Goal: Transaction & Acquisition: Purchase product/service

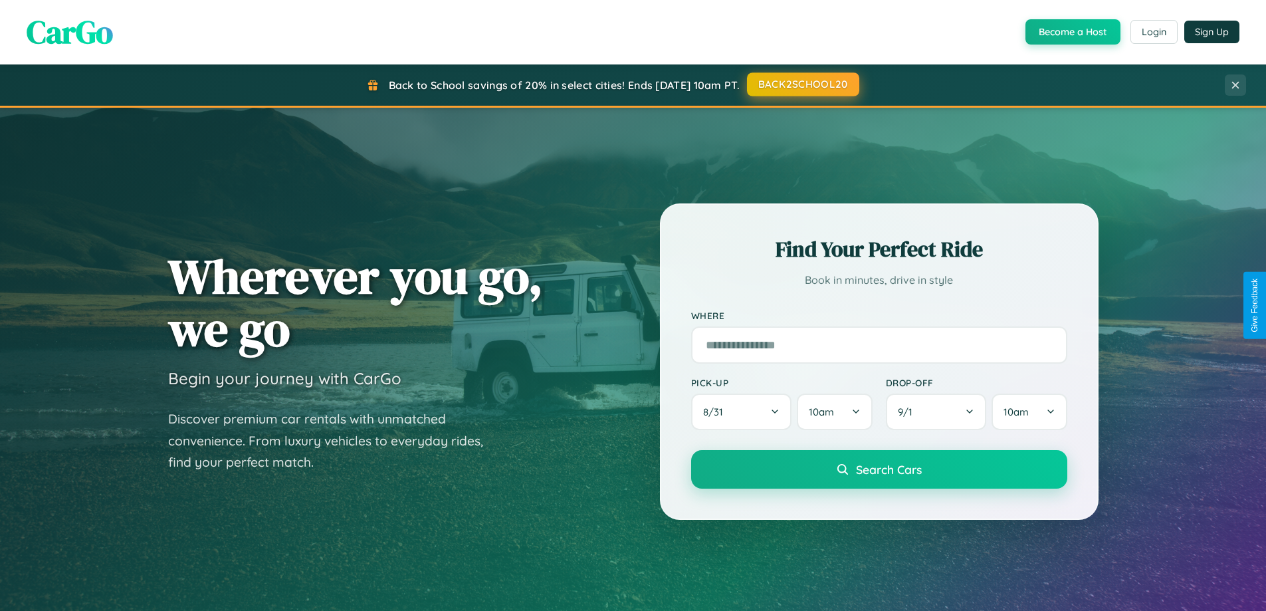
click at [802, 84] on button "BACK2SCHOOL20" at bounding box center [803, 84] width 112 height 24
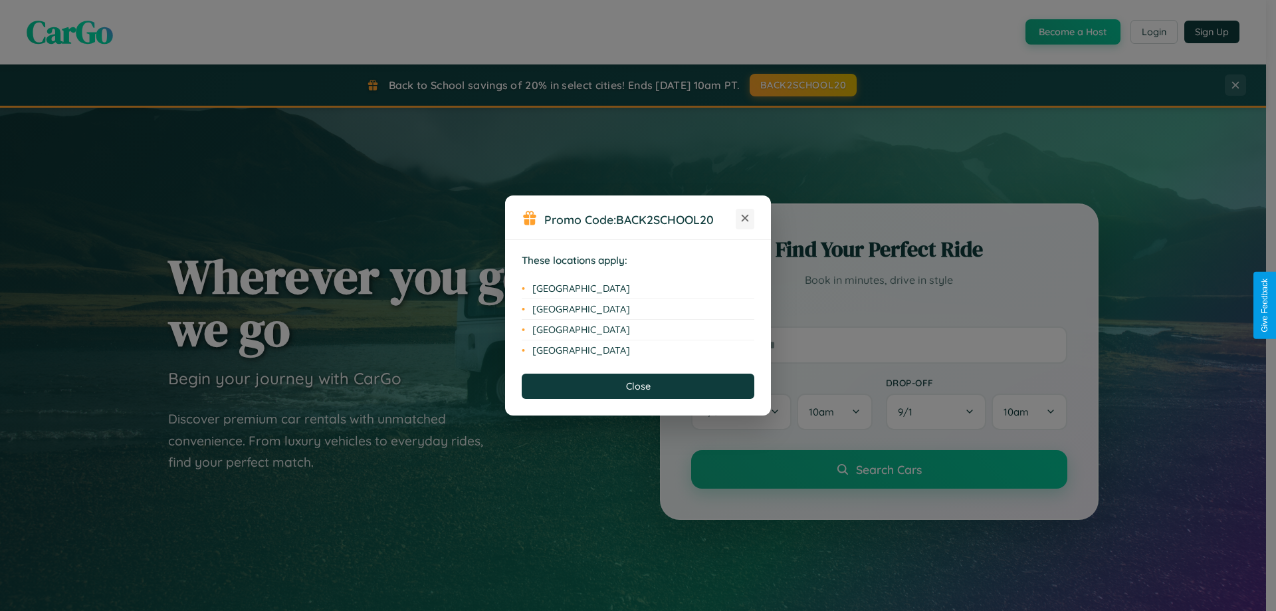
click at [745, 219] on icon at bounding box center [745, 218] width 7 height 7
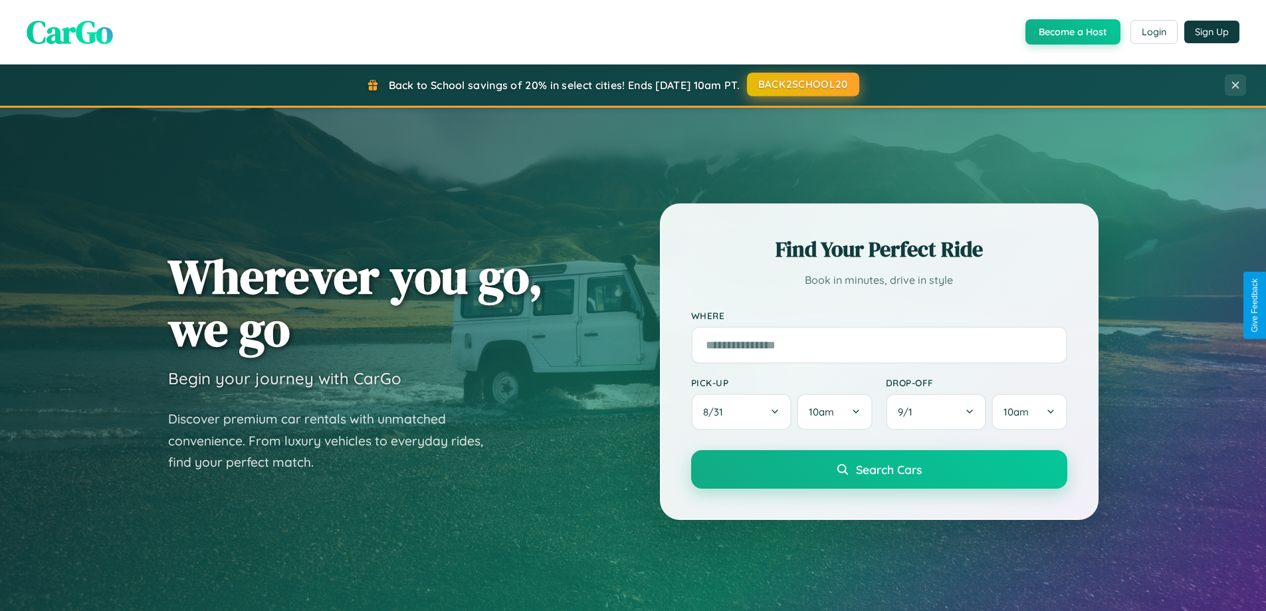
click at [802, 84] on button "BACK2SCHOOL20" at bounding box center [803, 84] width 112 height 24
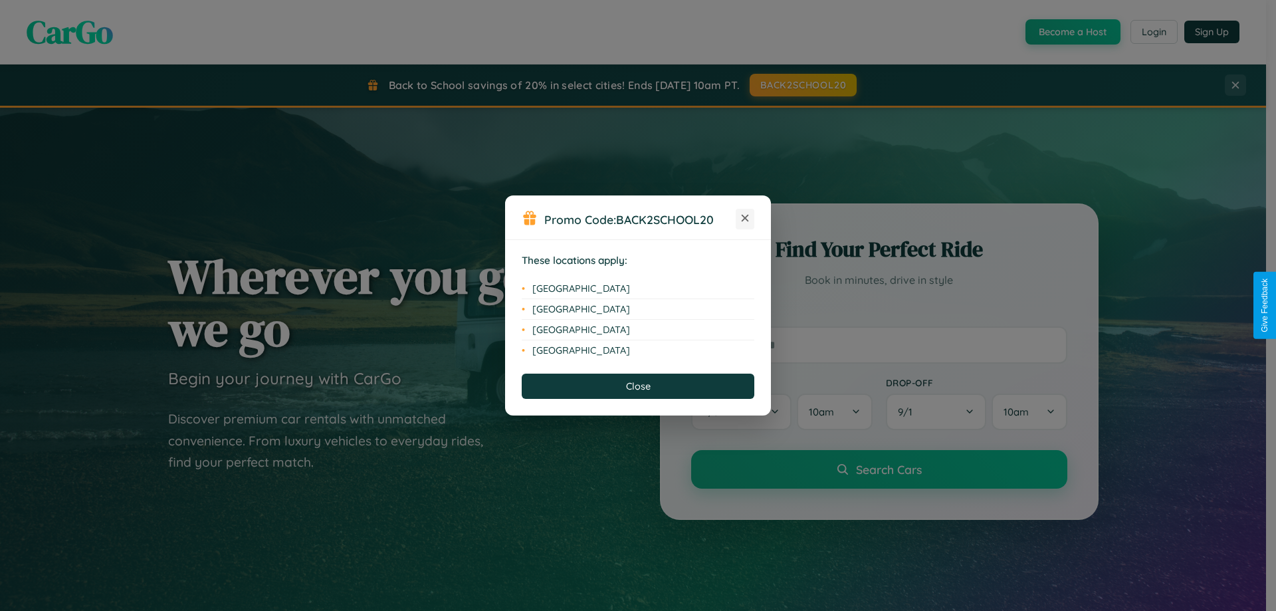
click at [745, 219] on icon at bounding box center [745, 218] width 7 height 7
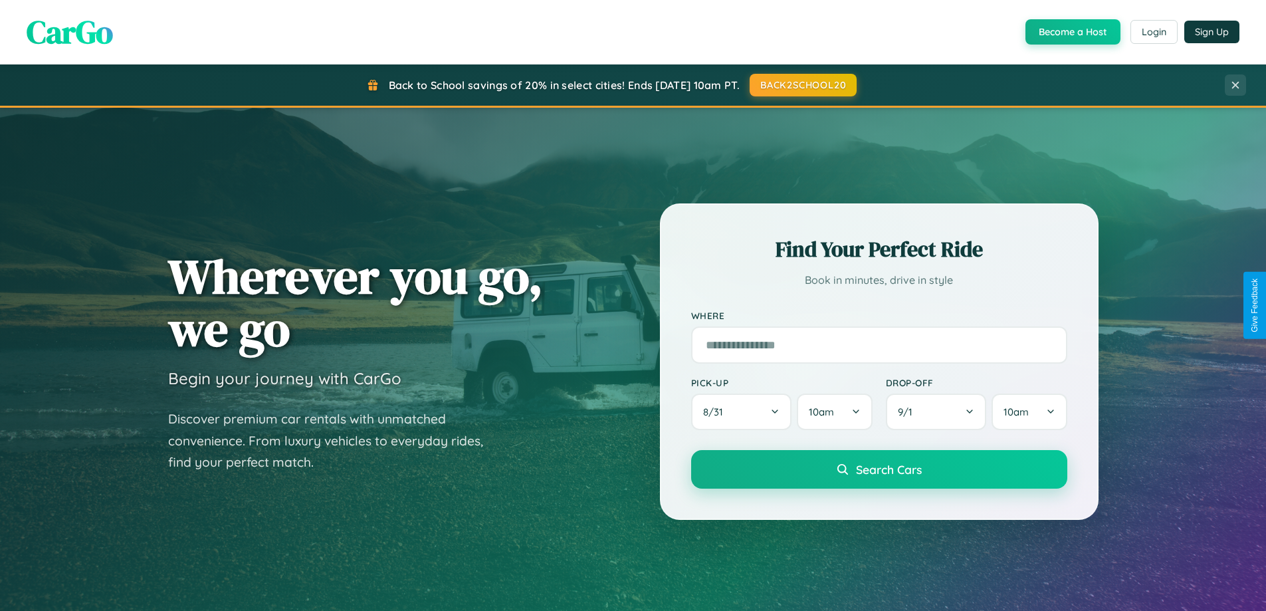
scroll to position [914, 0]
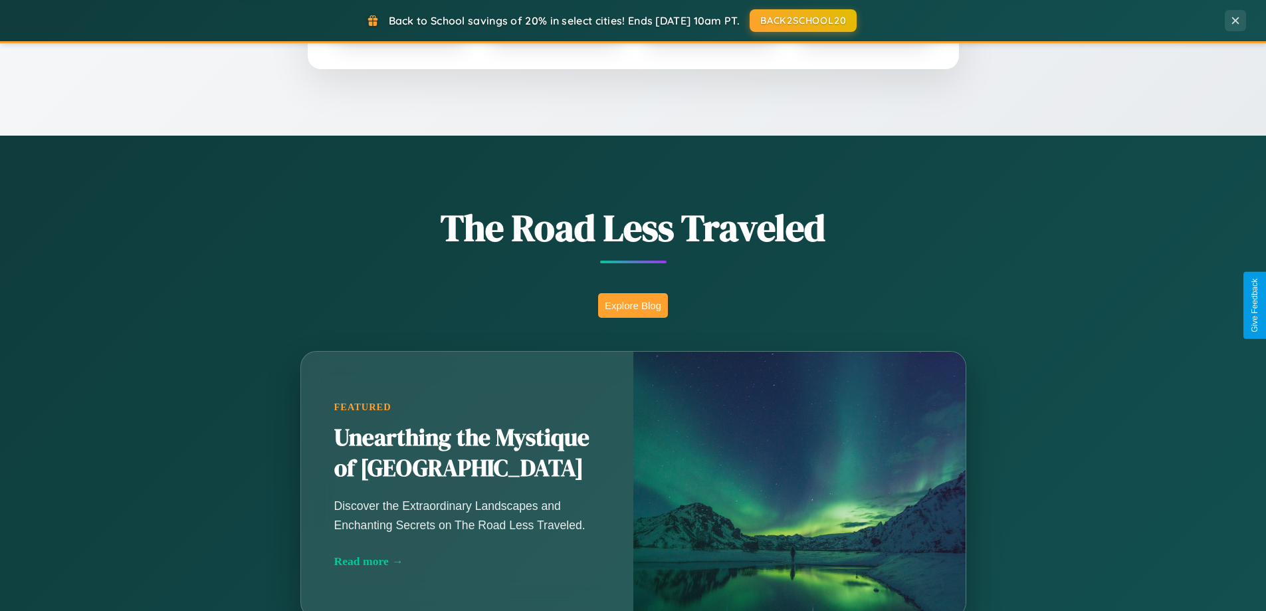
click at [633, 305] on button "Explore Blog" at bounding box center [633, 305] width 70 height 25
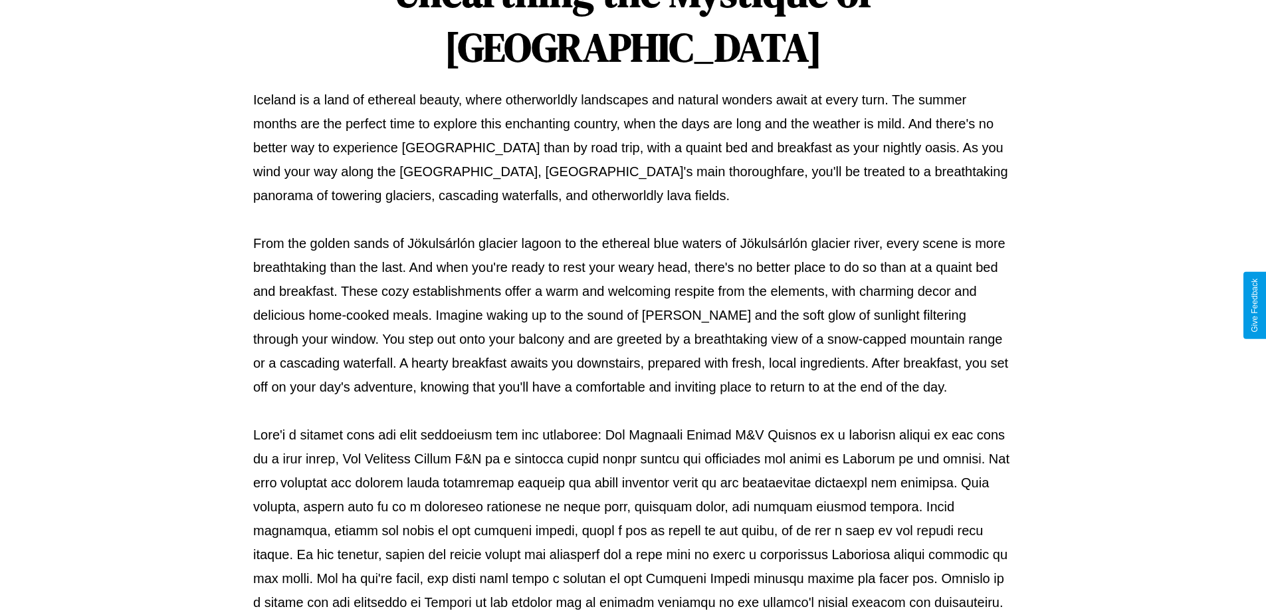
scroll to position [430, 0]
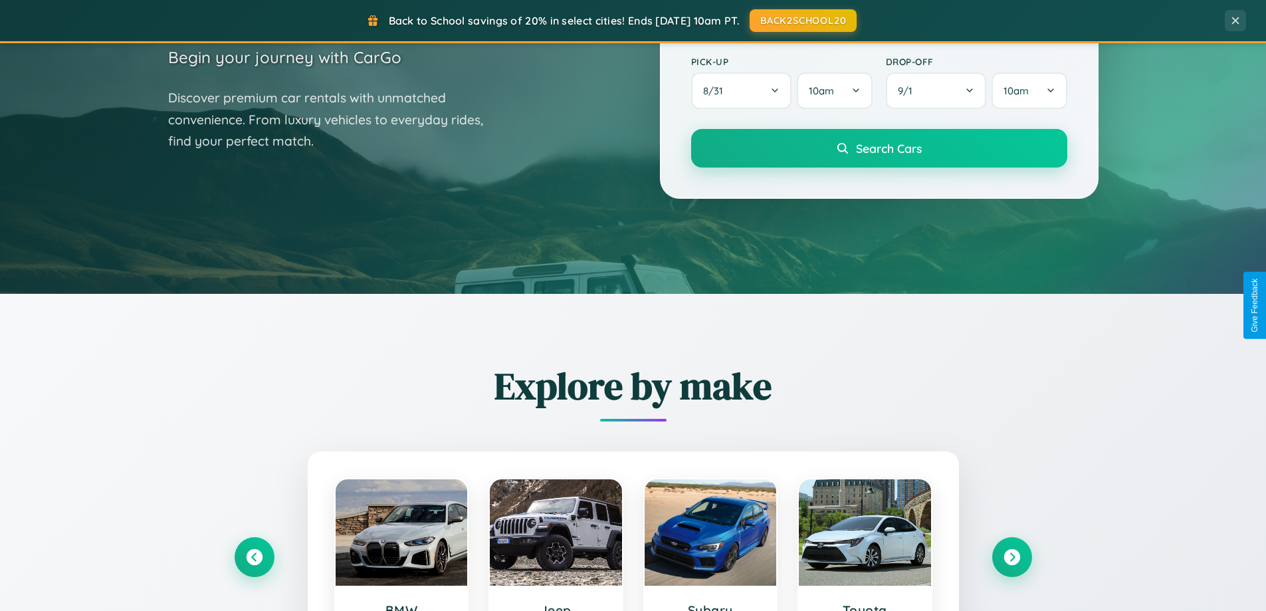
scroll to position [39, 0]
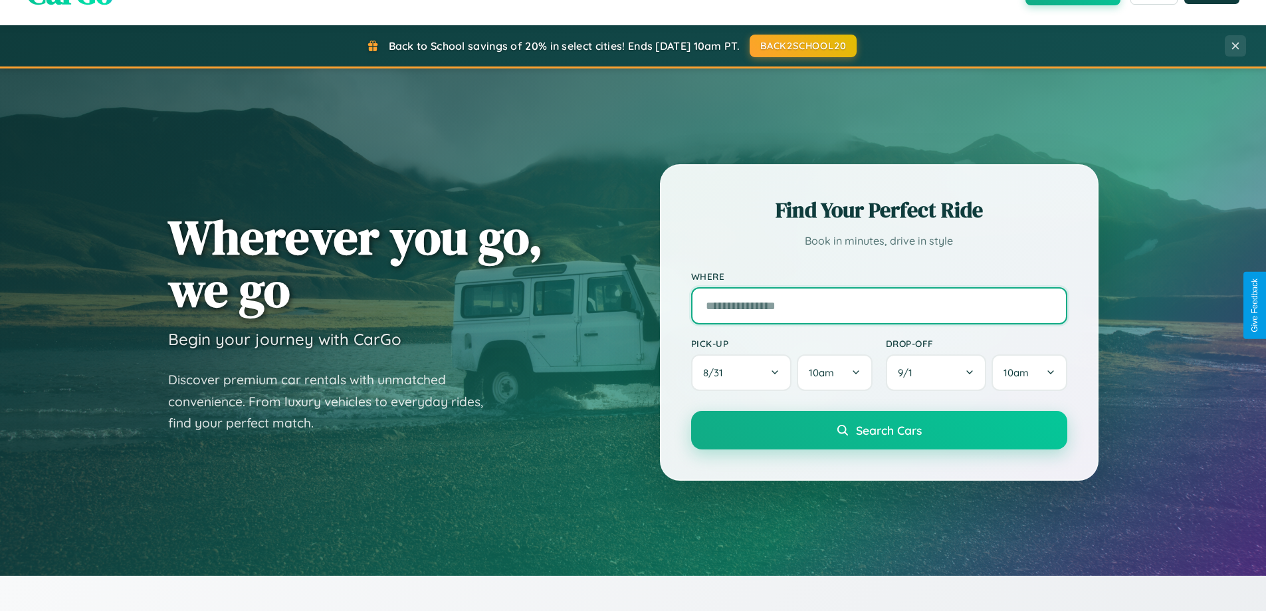
click at [878, 305] on input "text" at bounding box center [879, 305] width 376 height 37
type input "**********"
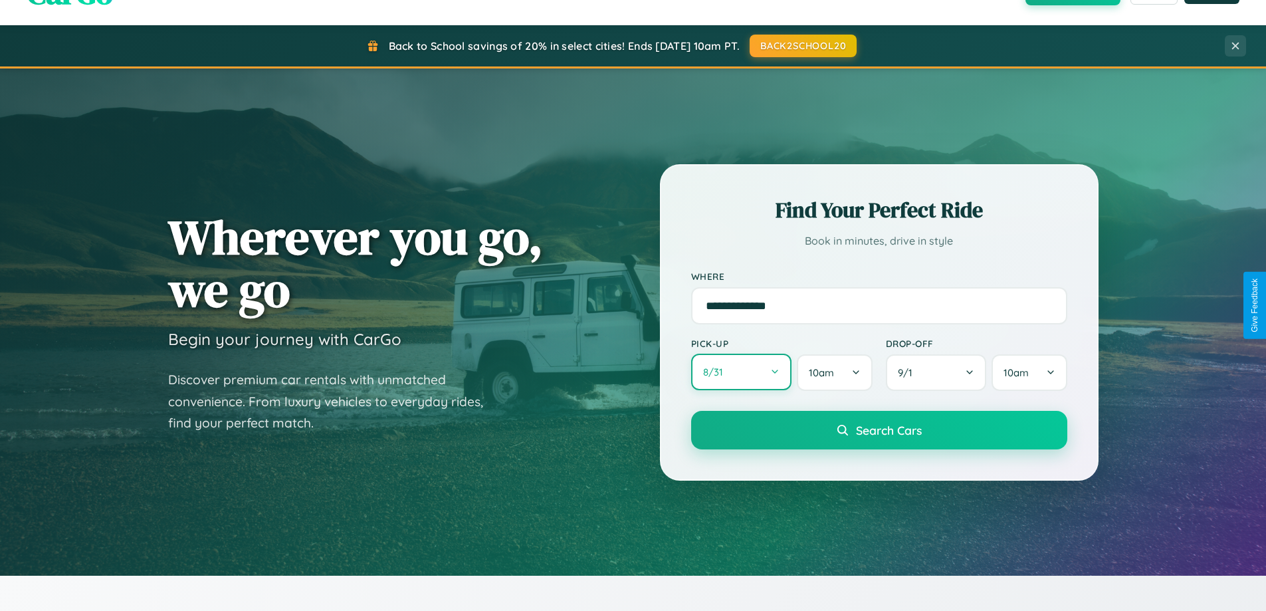
click at [741, 372] on button "8 / 31" at bounding box center [741, 371] width 101 height 37
select select "*"
select select "****"
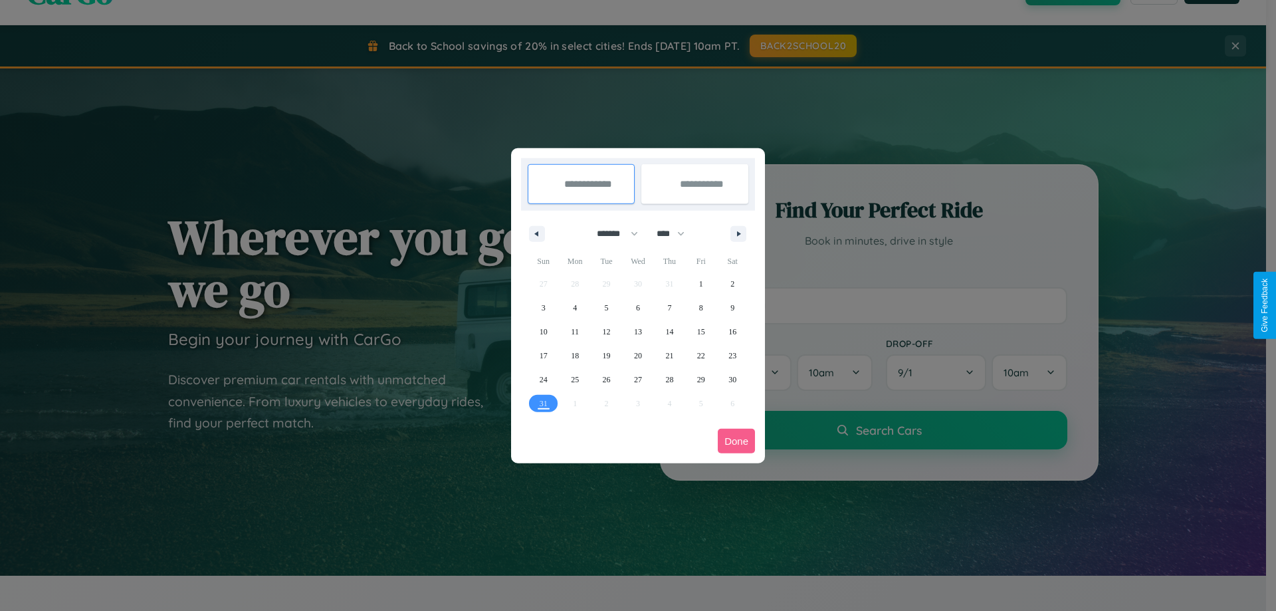
drag, startPoint x: 611, startPoint y: 233, endPoint x: 638, endPoint y: 266, distance: 42.5
click at [611, 233] on select "******* ******** ***** ***** *** **** **** ****** ********* ******* ******** **…" at bounding box center [615, 234] width 56 height 22
select select "*"
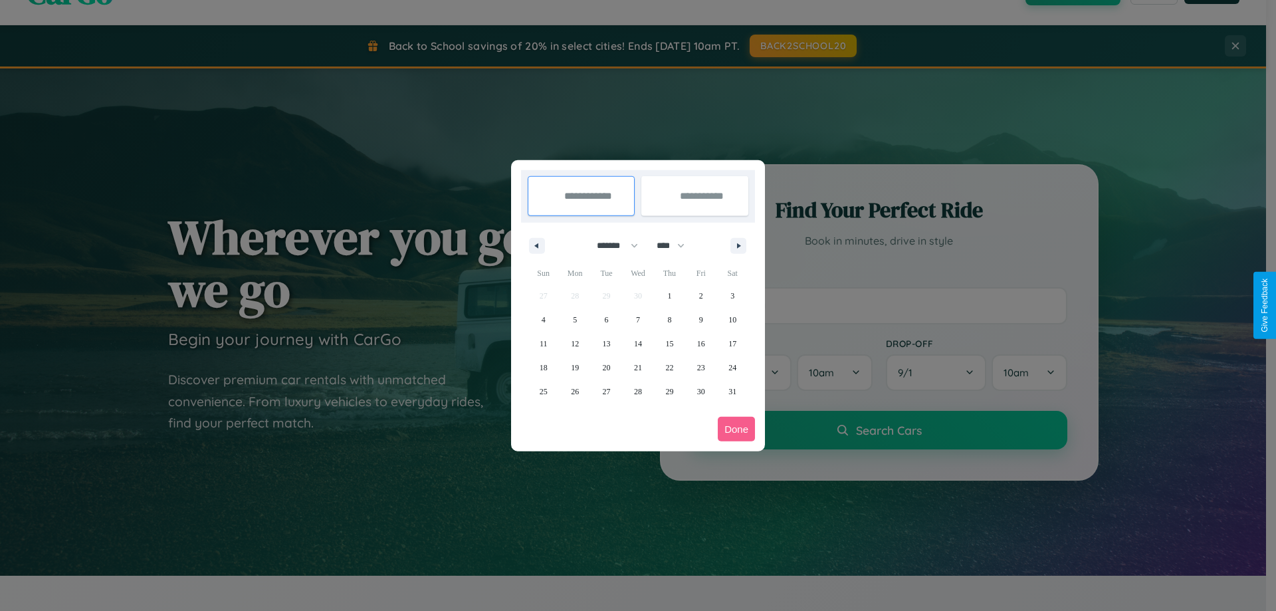
drag, startPoint x: 676, startPoint y: 245, endPoint x: 638, endPoint y: 266, distance: 44.0
click at [676, 245] on select "**** **** **** **** **** **** **** **** **** **** **** **** **** **** **** ****…" at bounding box center [670, 246] width 40 height 22
select select "****"
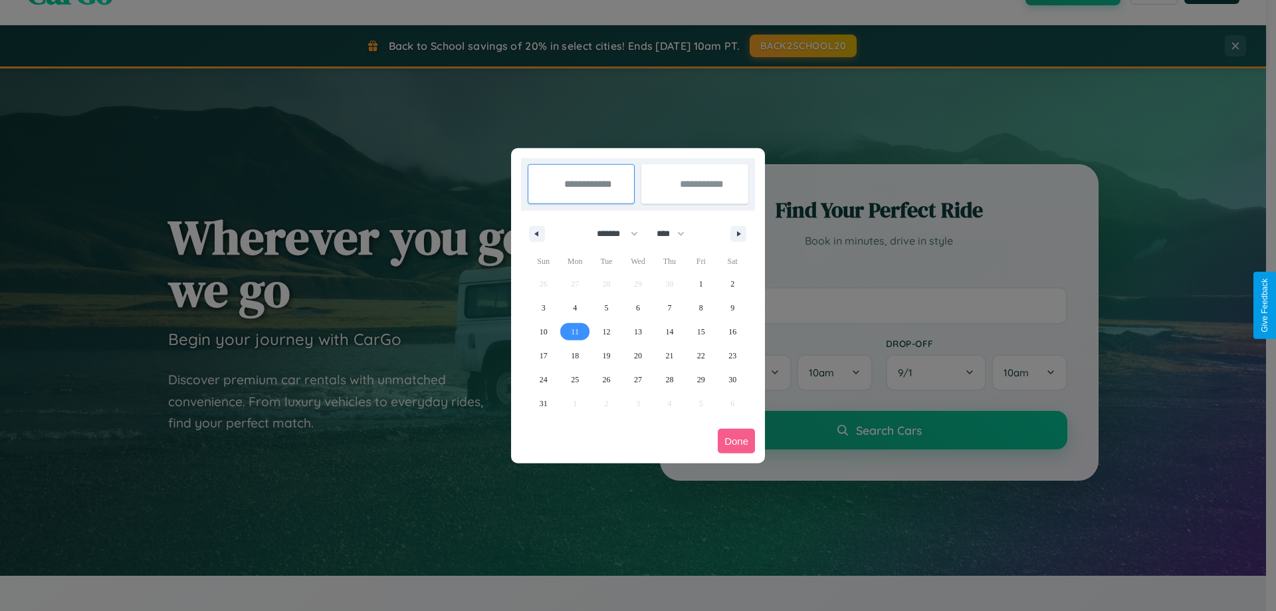
click at [575, 331] on span "11" at bounding box center [575, 332] width 8 height 24
type input "**********"
click at [606, 355] on span "19" at bounding box center [607, 356] width 8 height 24
type input "**********"
click at [736, 441] on button "Done" at bounding box center [736, 441] width 37 height 25
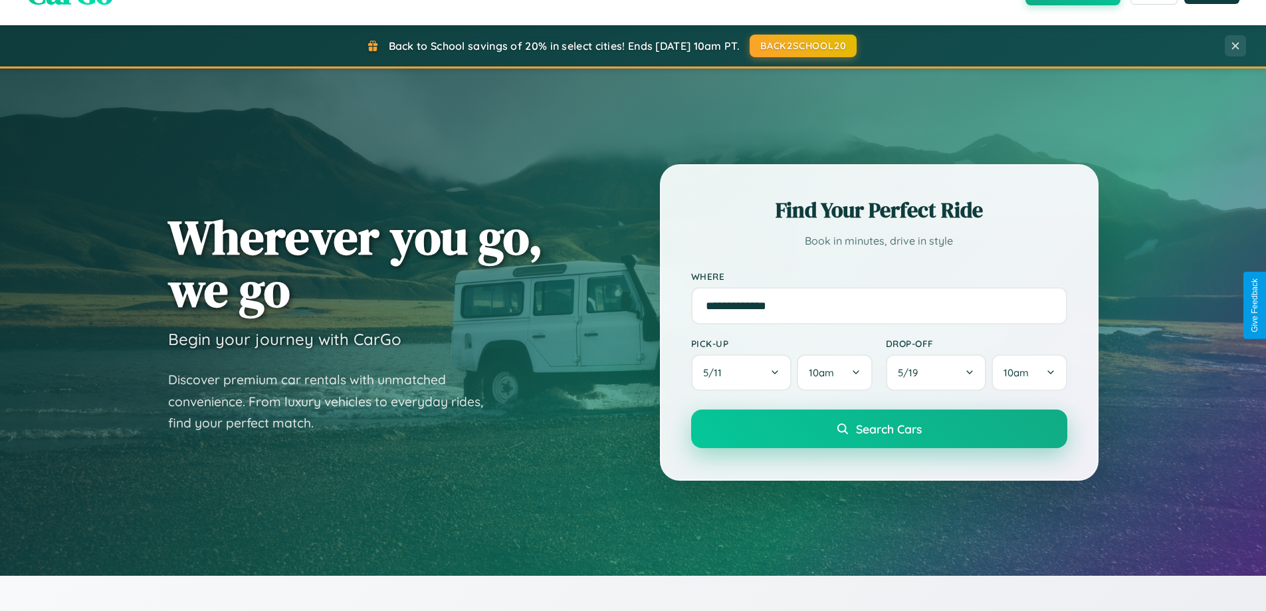
click at [878, 429] on span "Search Cars" at bounding box center [889, 428] width 66 height 15
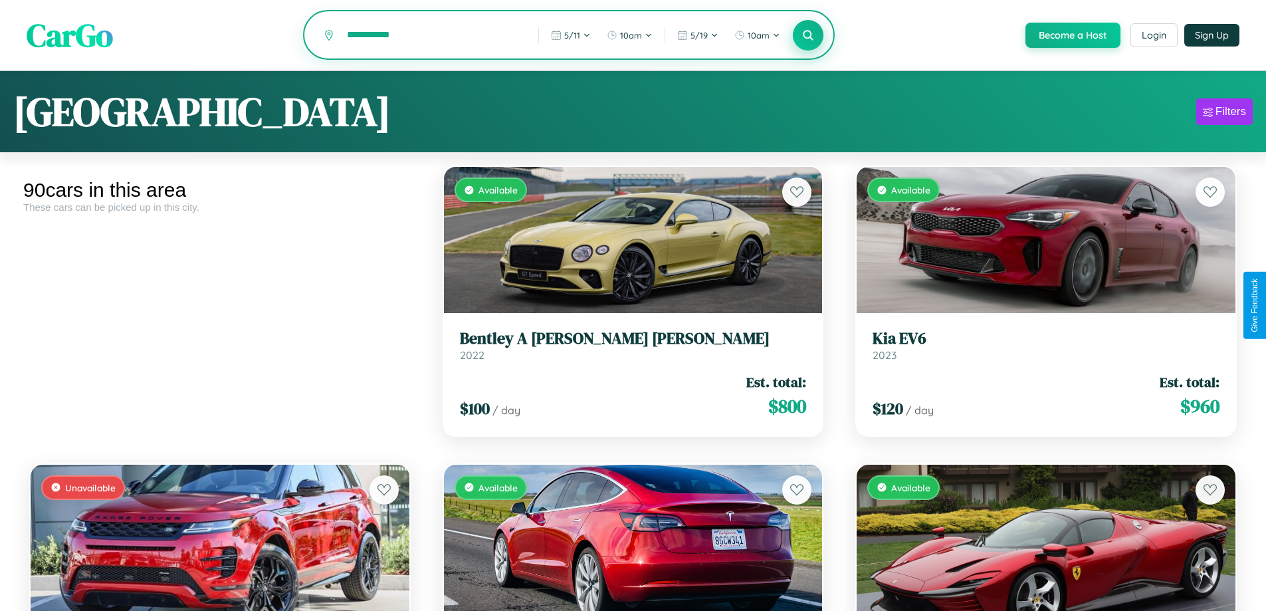
type input "**********"
click at [807, 36] on icon at bounding box center [808, 35] width 13 height 13
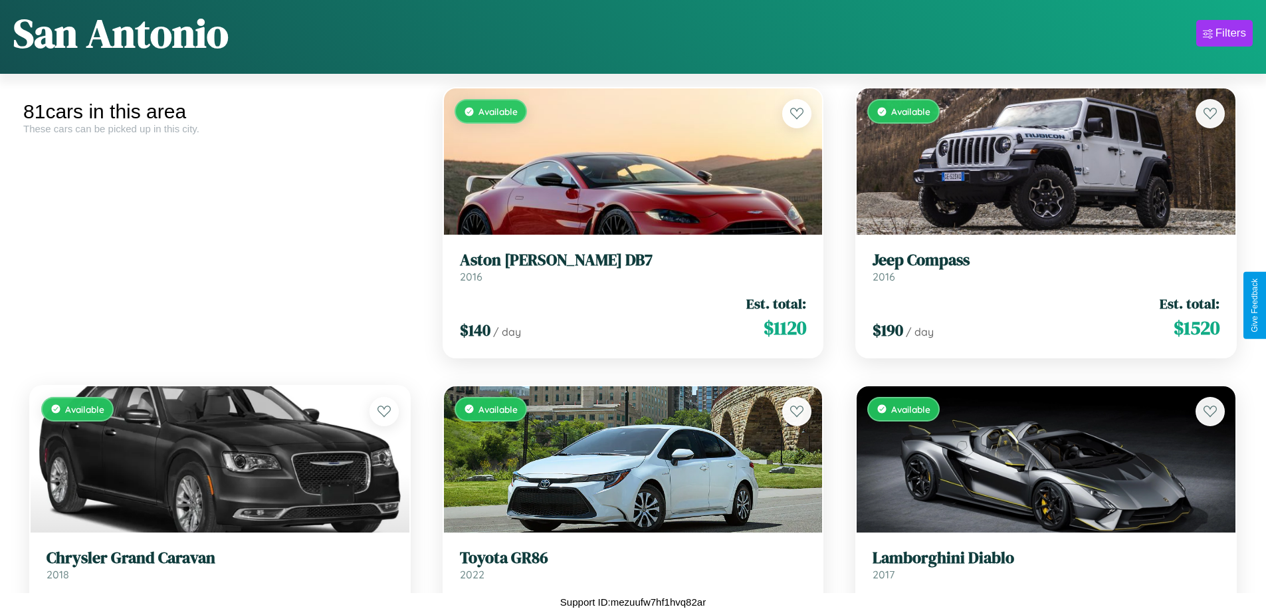
scroll to position [3758, 0]
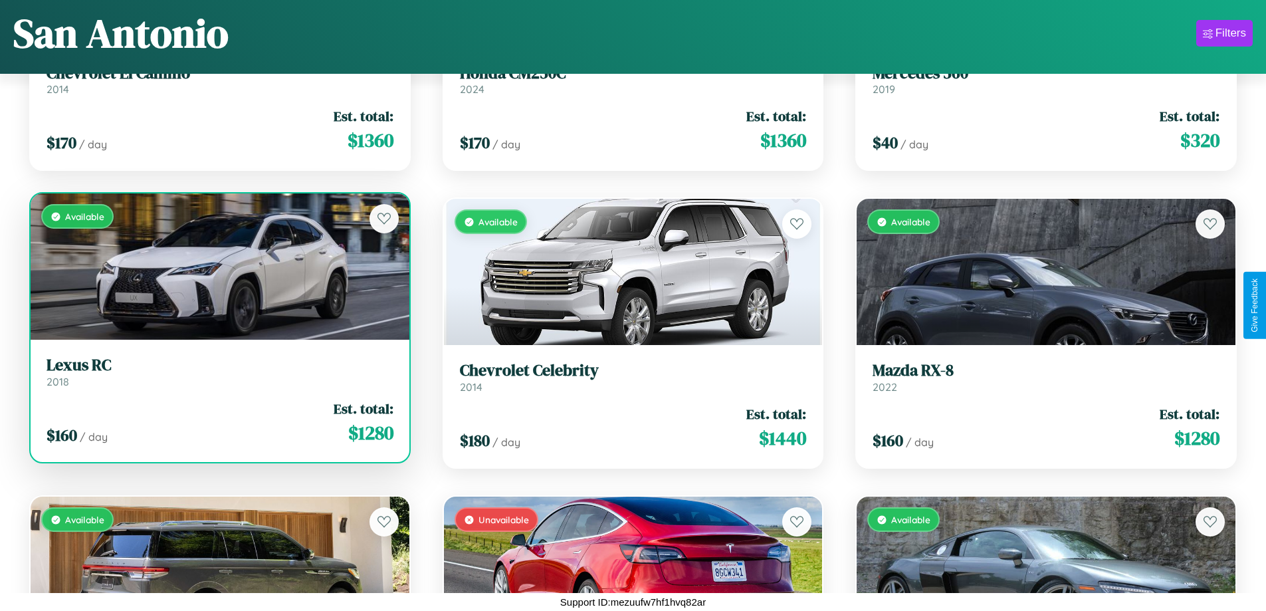
click at [218, 377] on link "Lexus RC 2018" at bounding box center [220, 371] width 347 height 33
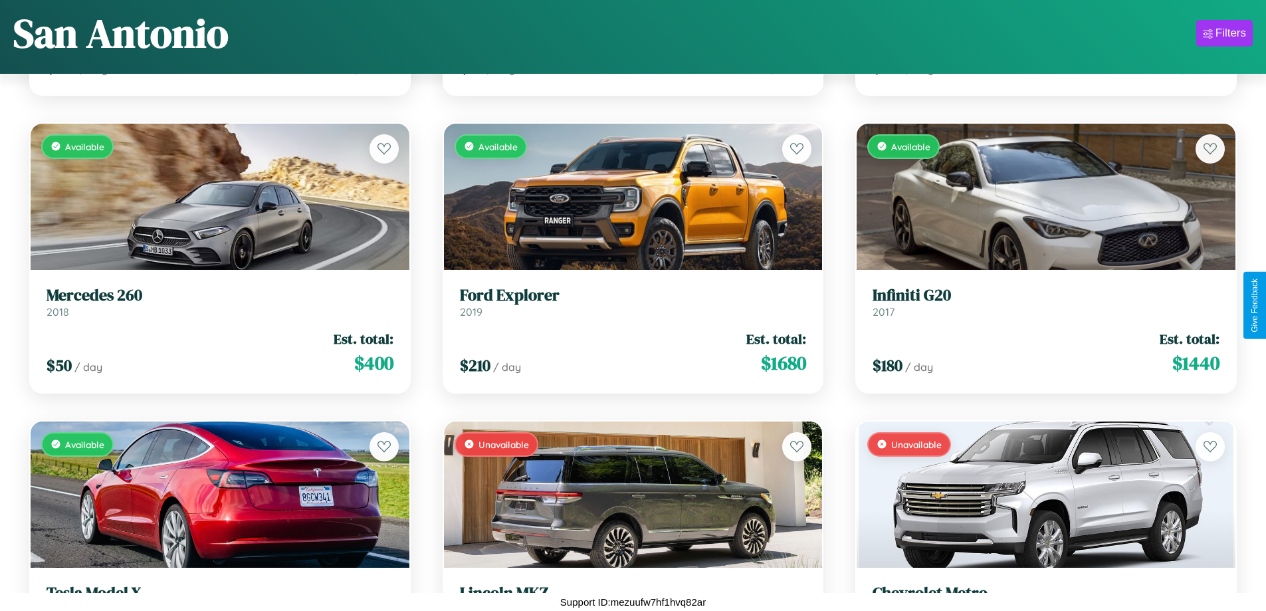
scroll to position [4650, 0]
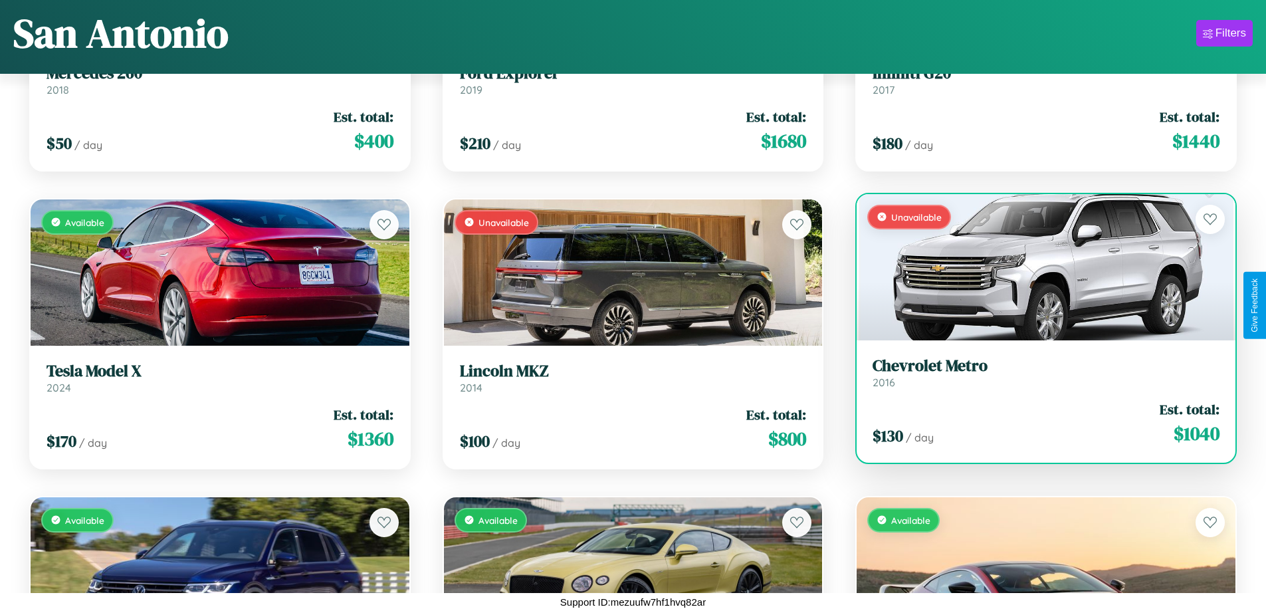
click at [1037, 377] on link "Chevrolet Metro 2016" at bounding box center [1045, 372] width 347 height 33
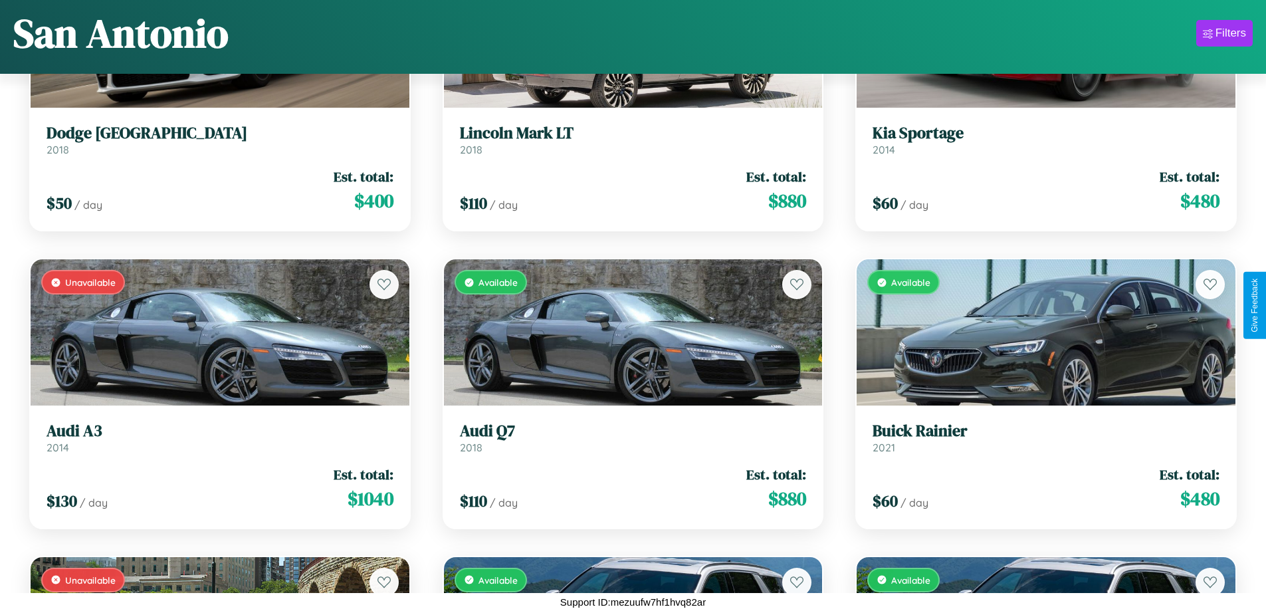
scroll to position [5542, 0]
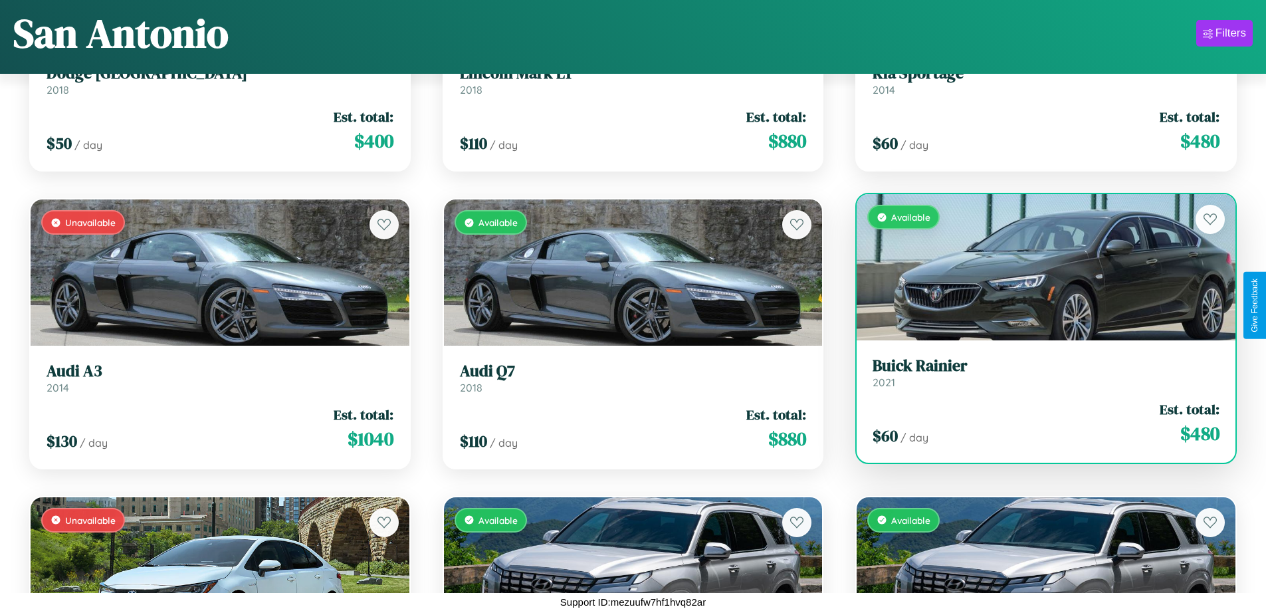
click at [1037, 269] on div "Available" at bounding box center [1045, 267] width 379 height 146
click at [1037, 267] on div "Available" at bounding box center [1045, 267] width 379 height 146
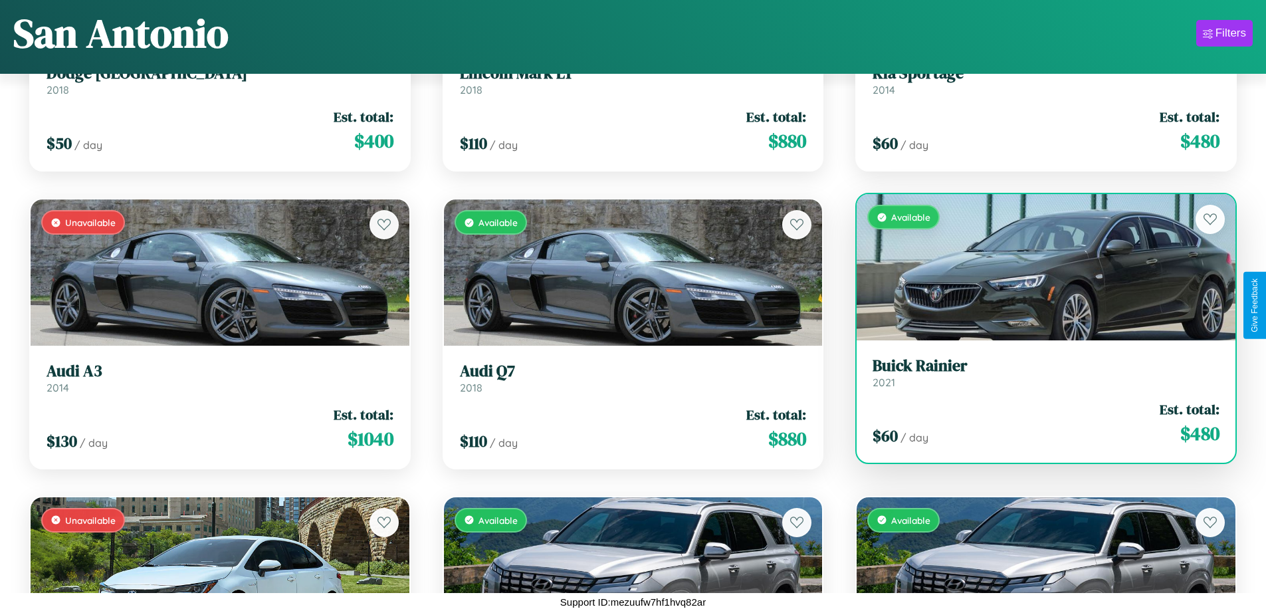
click at [1037, 267] on div "Available" at bounding box center [1045, 267] width 379 height 146
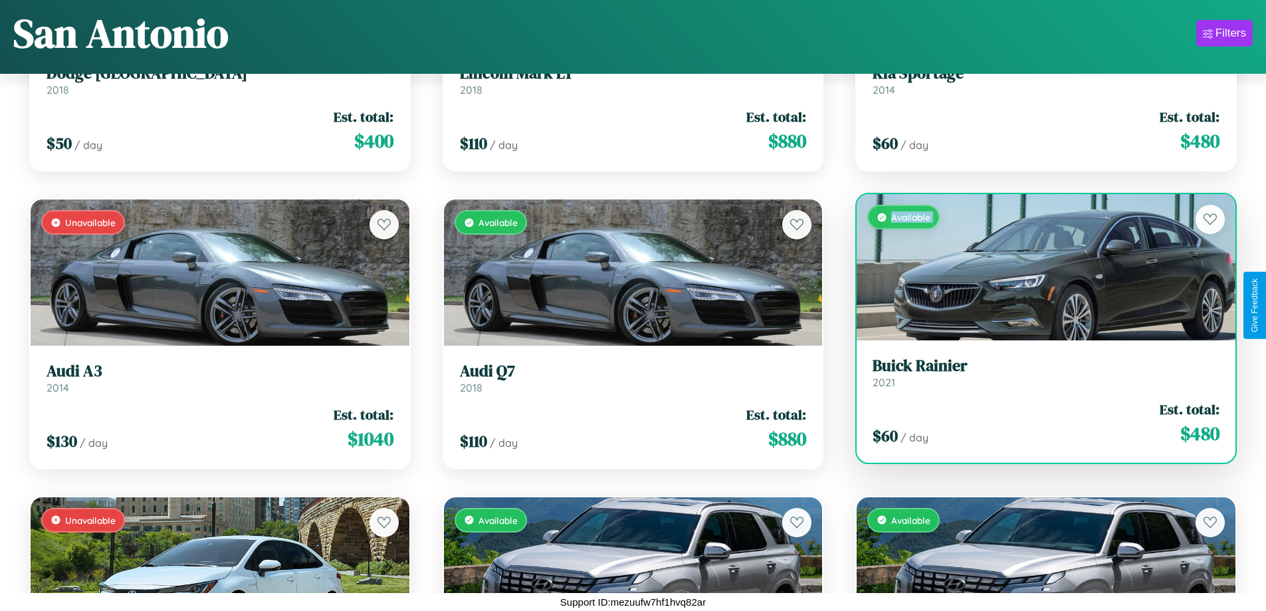
click at [1037, 267] on div "Available" at bounding box center [1045, 267] width 379 height 146
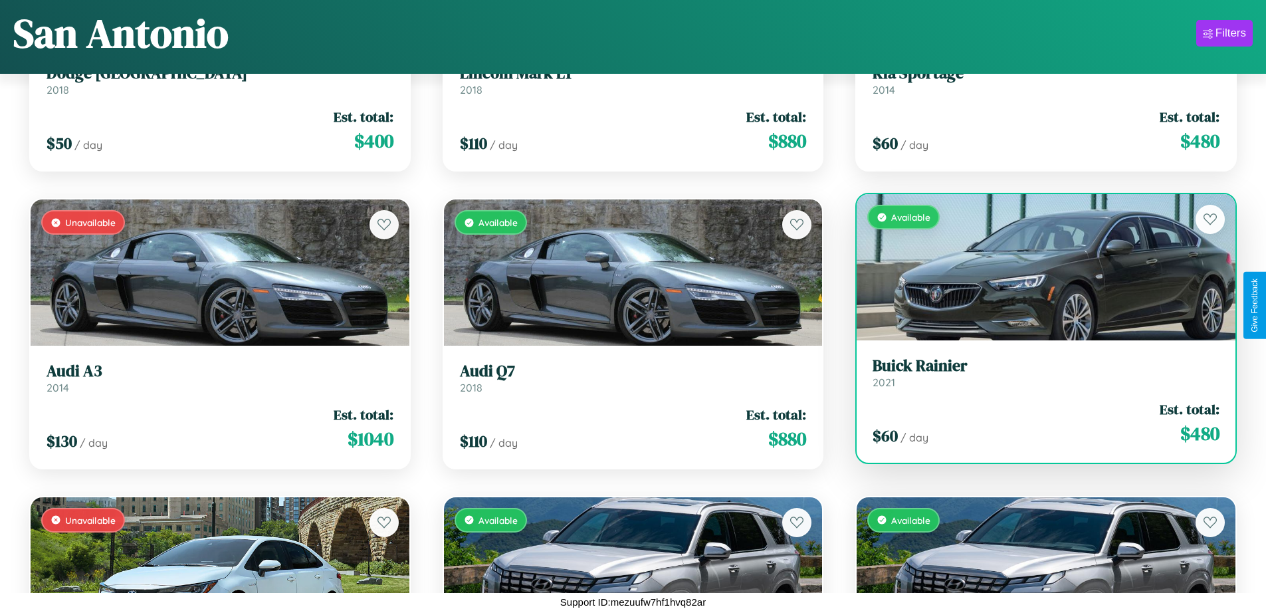
click at [1037, 267] on div "Available" at bounding box center [1045, 267] width 379 height 146
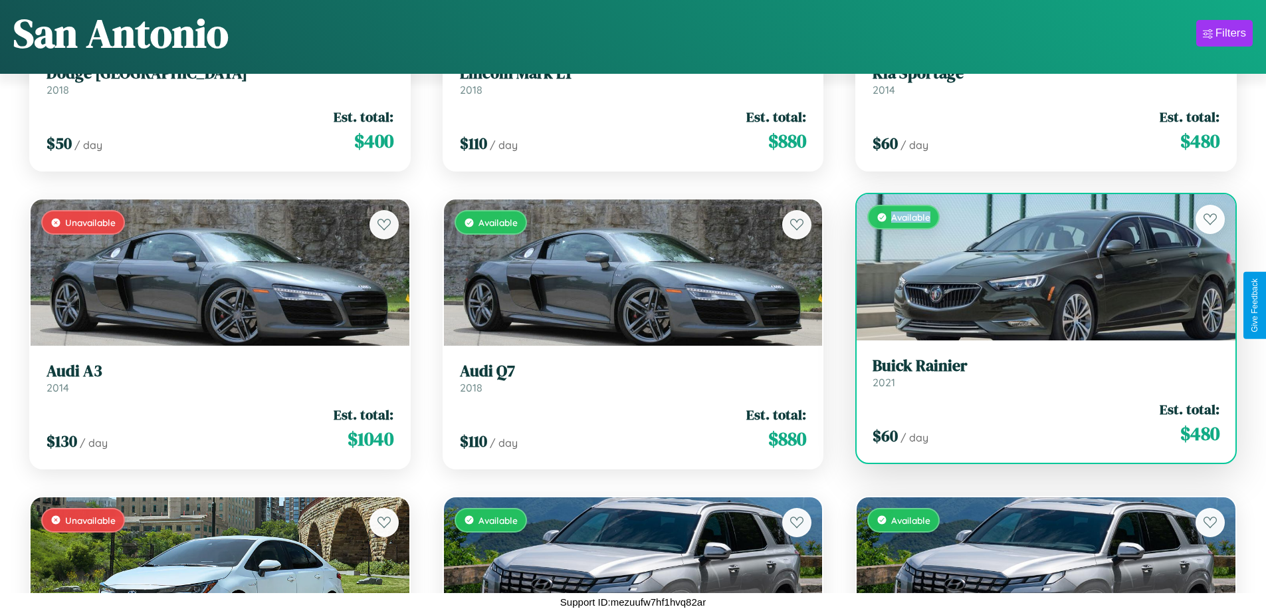
click at [1037, 267] on div "Available" at bounding box center [1045, 267] width 379 height 146
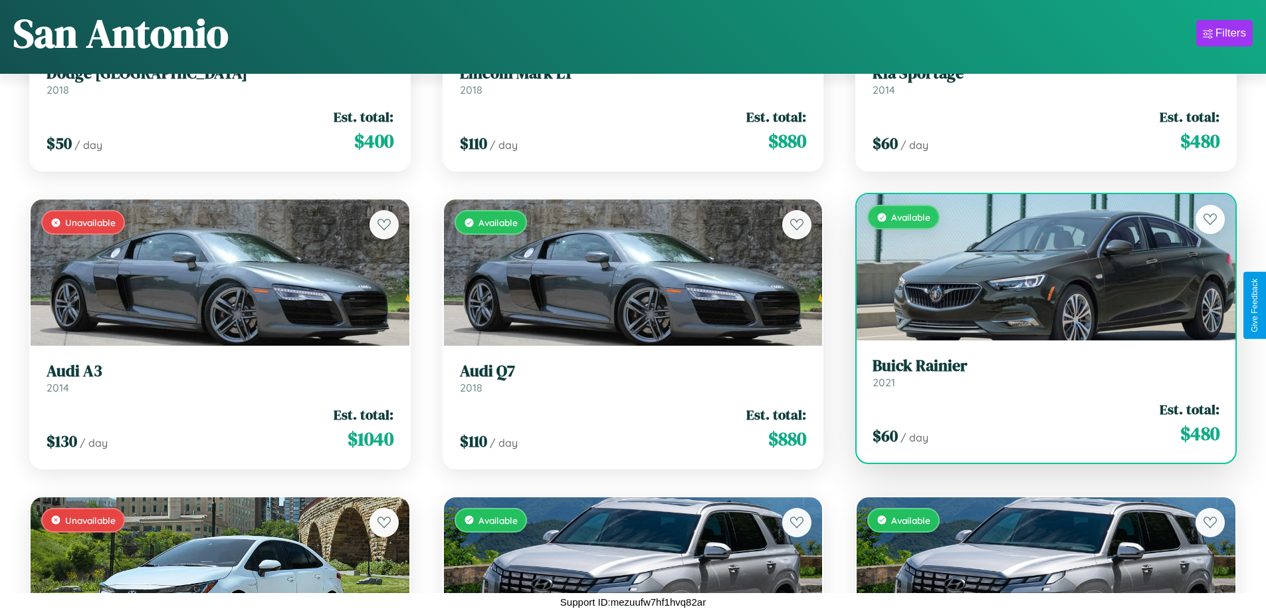
click at [1037, 372] on h3 "Buick Rainier" at bounding box center [1045, 365] width 347 height 19
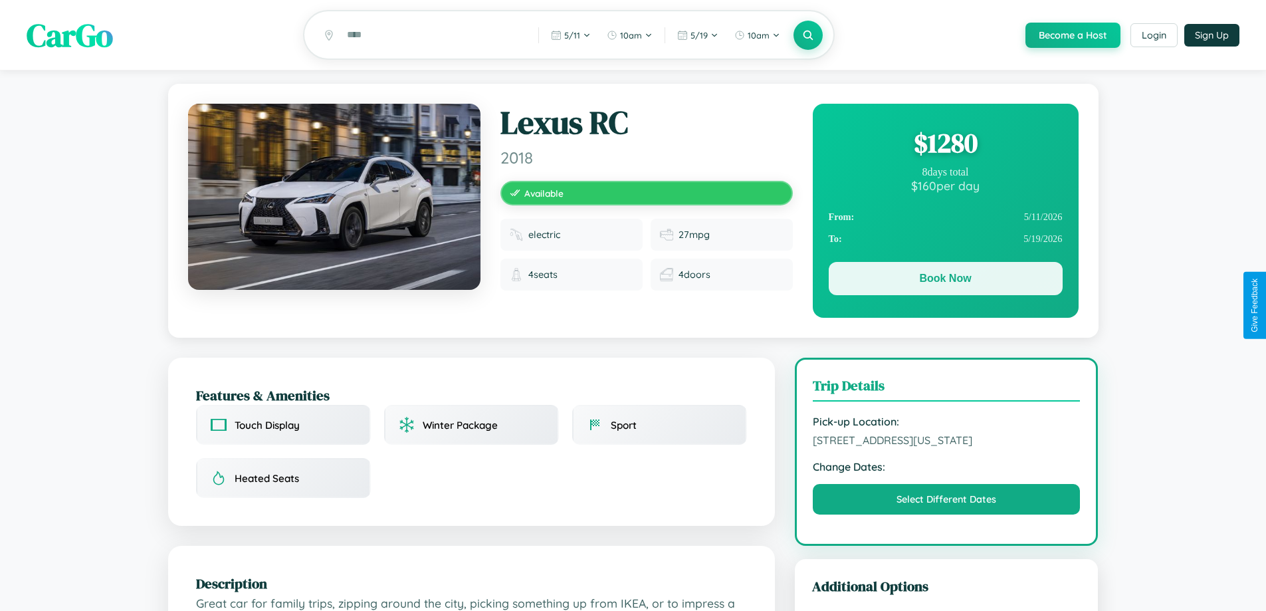
click at [945, 280] on button "Book Now" at bounding box center [946, 278] width 234 height 33
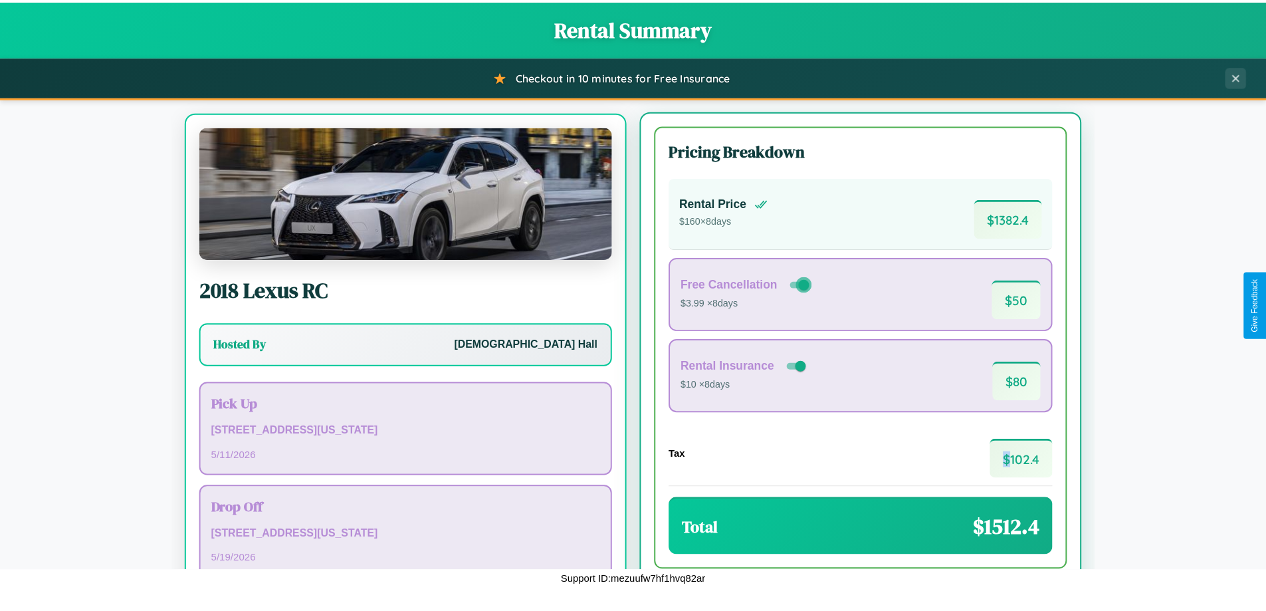
scroll to position [62, 0]
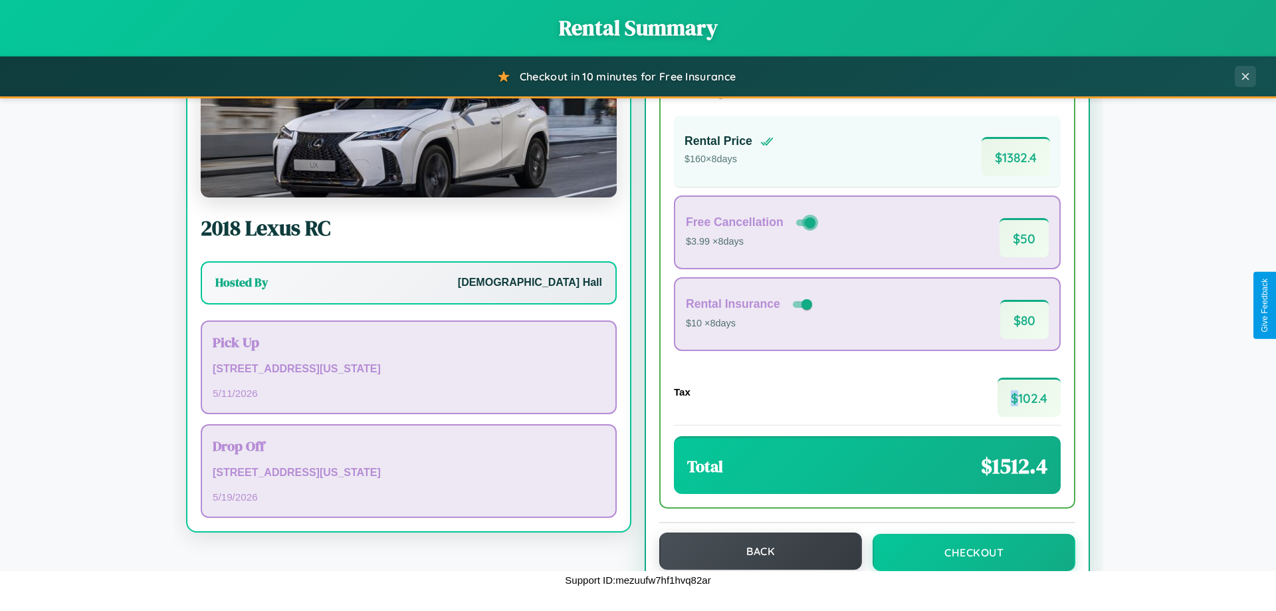
click at [754, 551] on button "Back" at bounding box center [760, 550] width 203 height 37
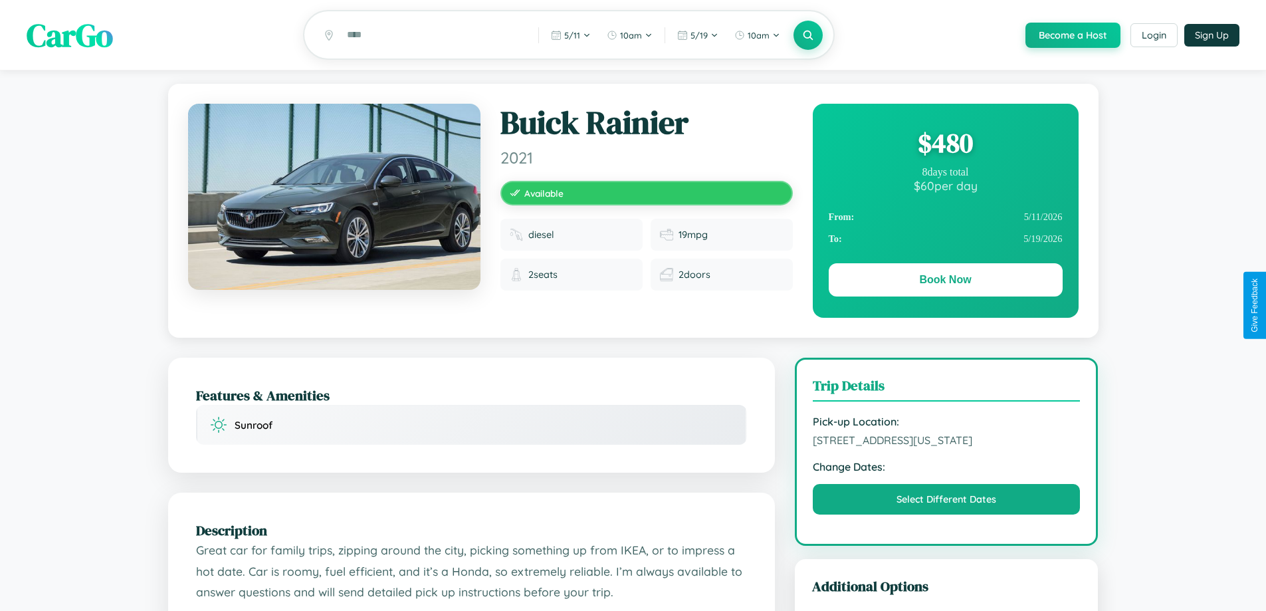
click at [945, 145] on div "$ 480" at bounding box center [946, 143] width 234 height 36
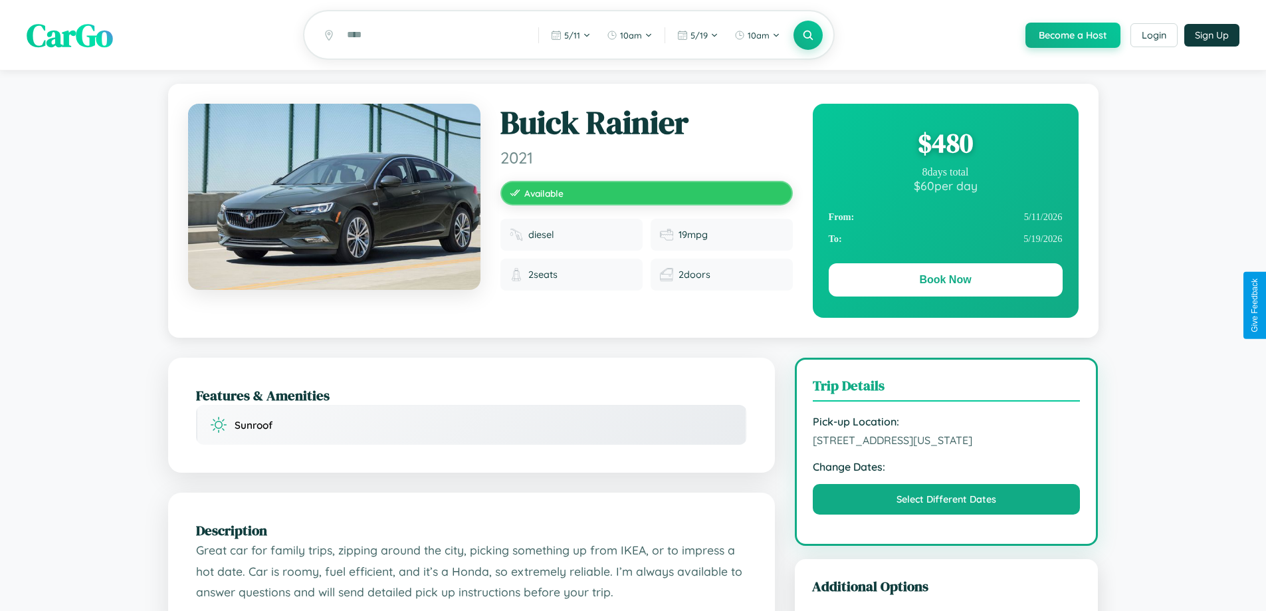
click at [945, 145] on div "$ 480" at bounding box center [946, 143] width 234 height 36
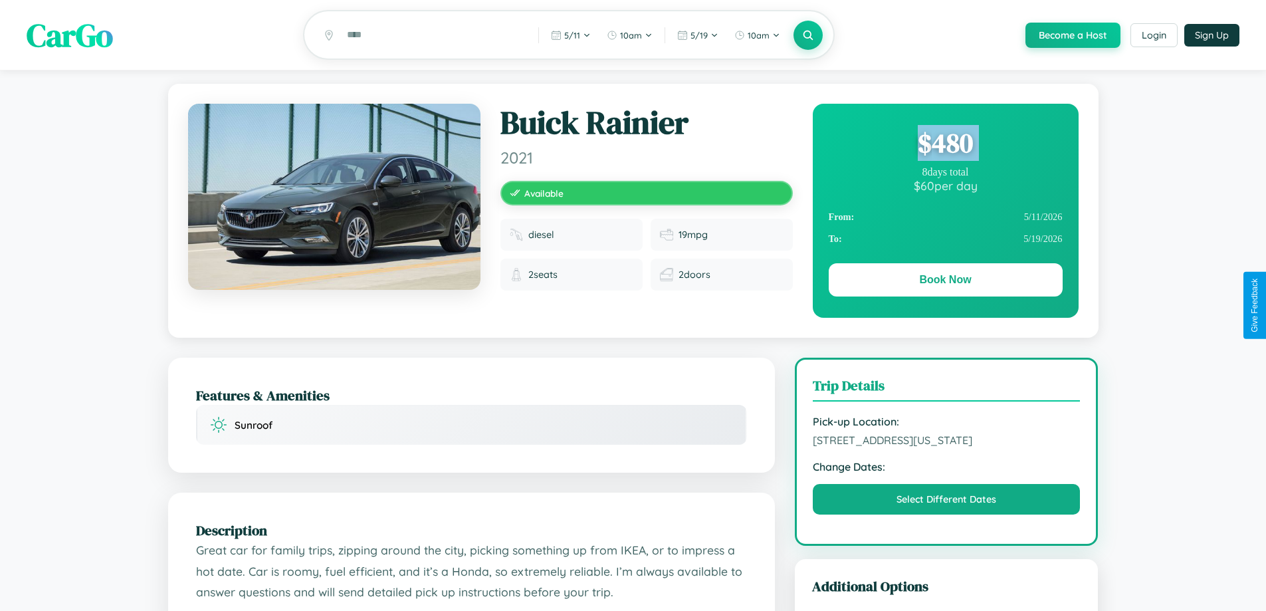
click at [945, 145] on div "$ 480" at bounding box center [946, 143] width 234 height 36
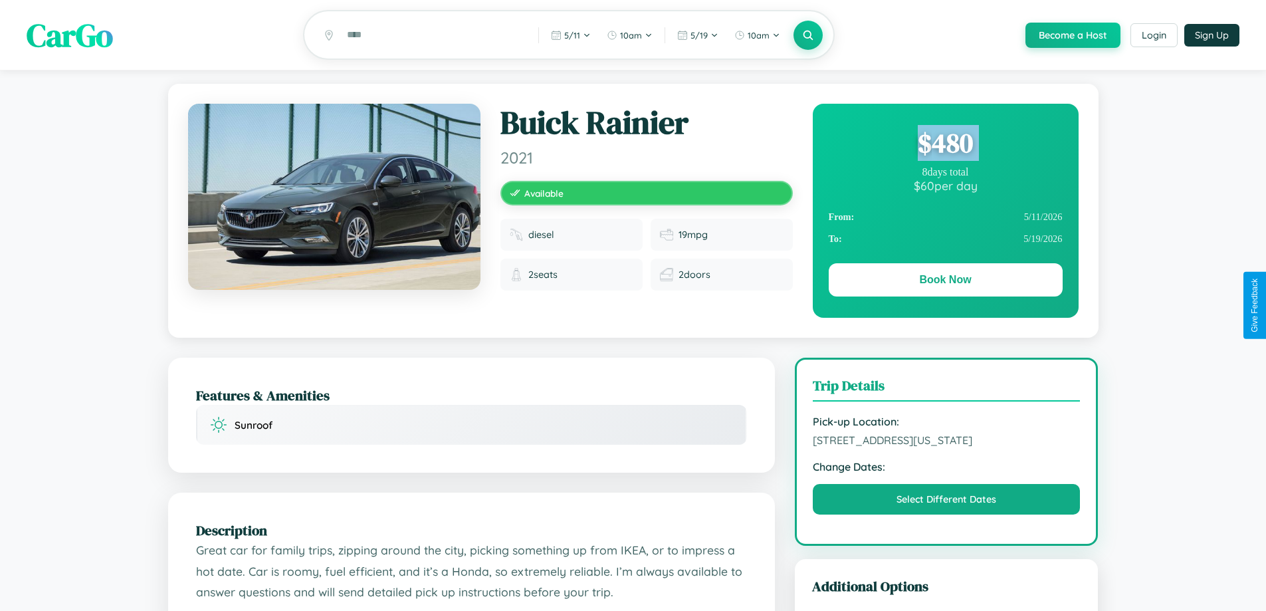
click at [945, 145] on div "$ 480" at bounding box center [946, 143] width 234 height 36
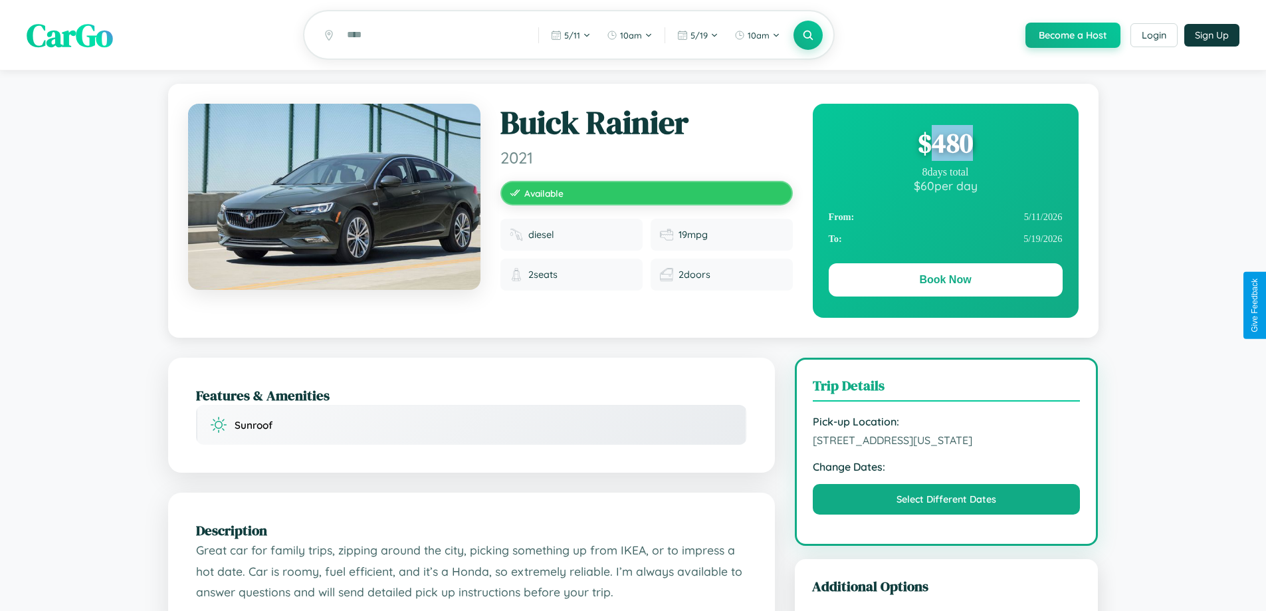
click at [945, 145] on div "$ 480" at bounding box center [946, 143] width 234 height 36
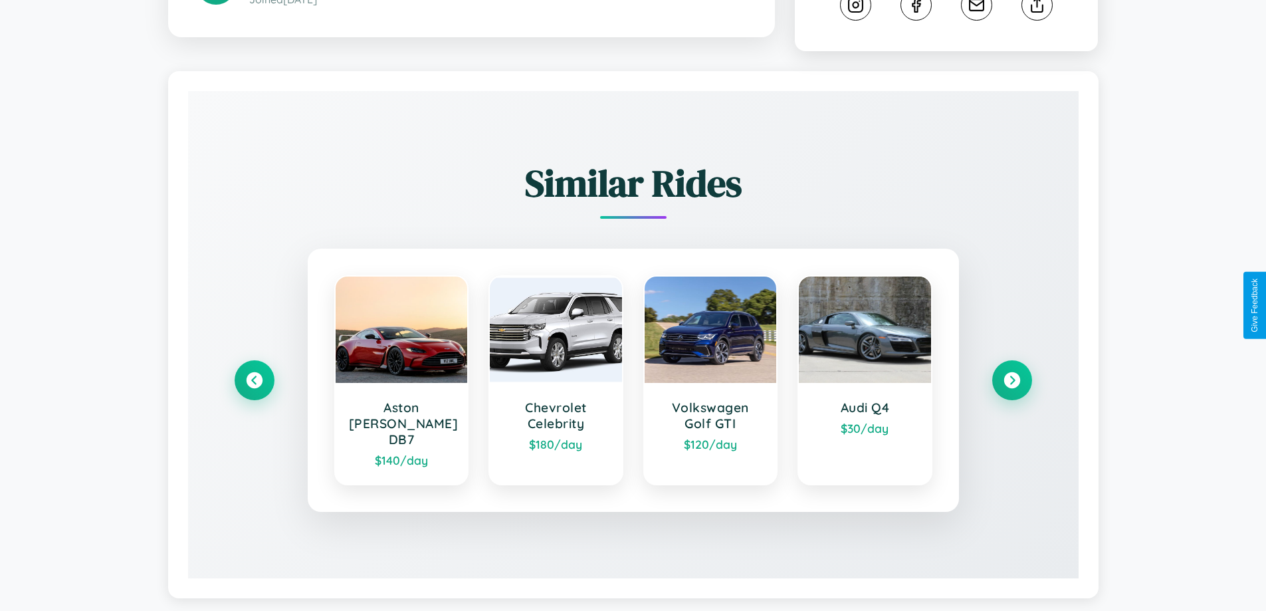
scroll to position [753, 0]
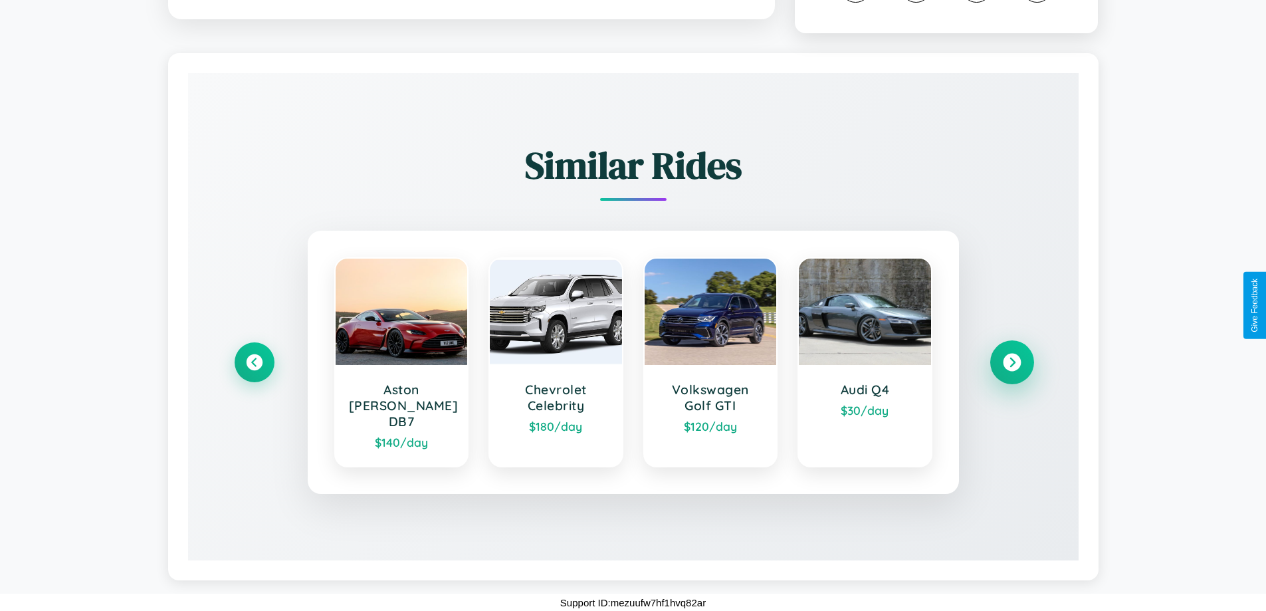
click at [1011, 369] on icon at bounding box center [1012, 362] width 18 height 18
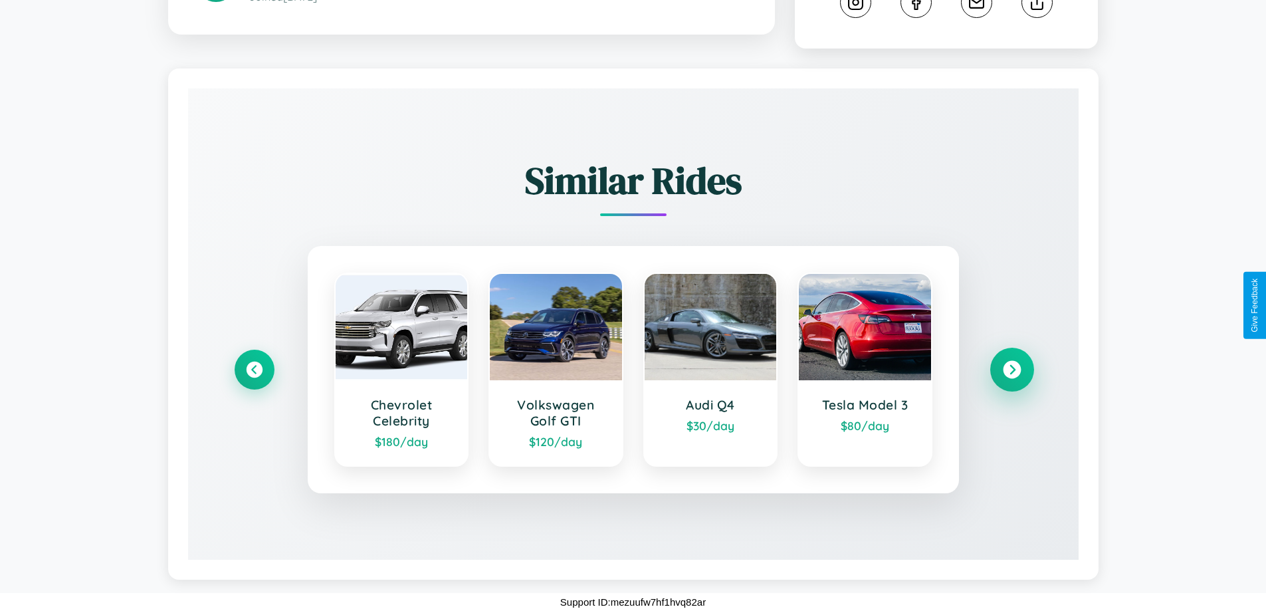
click at [1011, 369] on icon at bounding box center [1012, 370] width 18 height 18
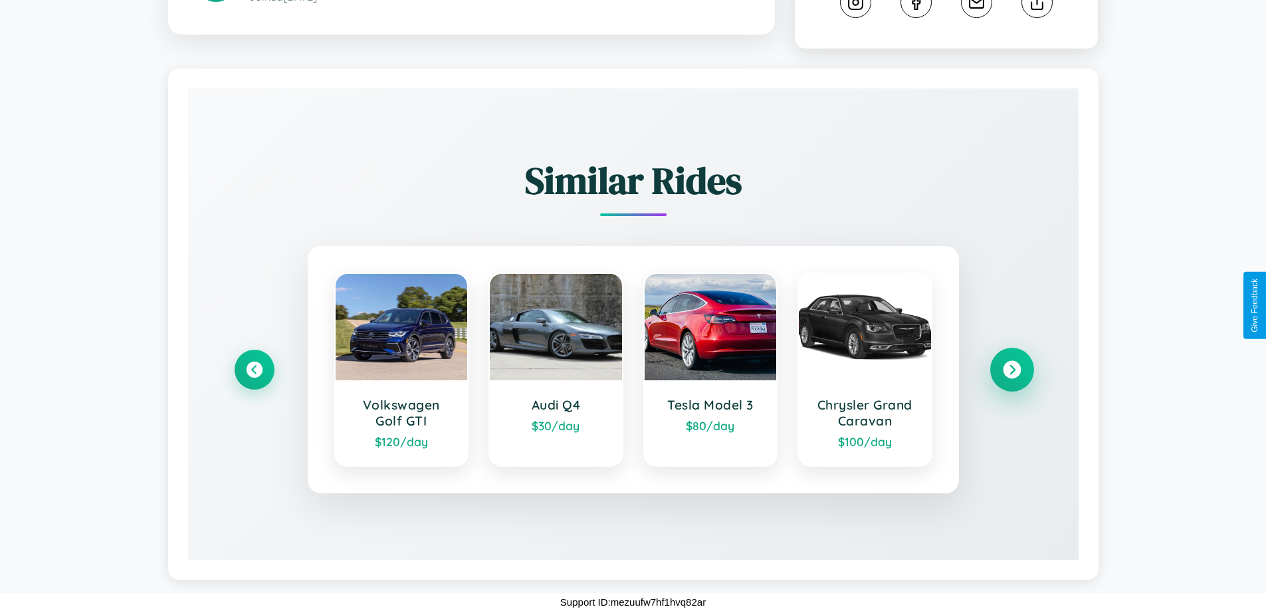
click at [1011, 369] on icon at bounding box center [1012, 370] width 18 height 18
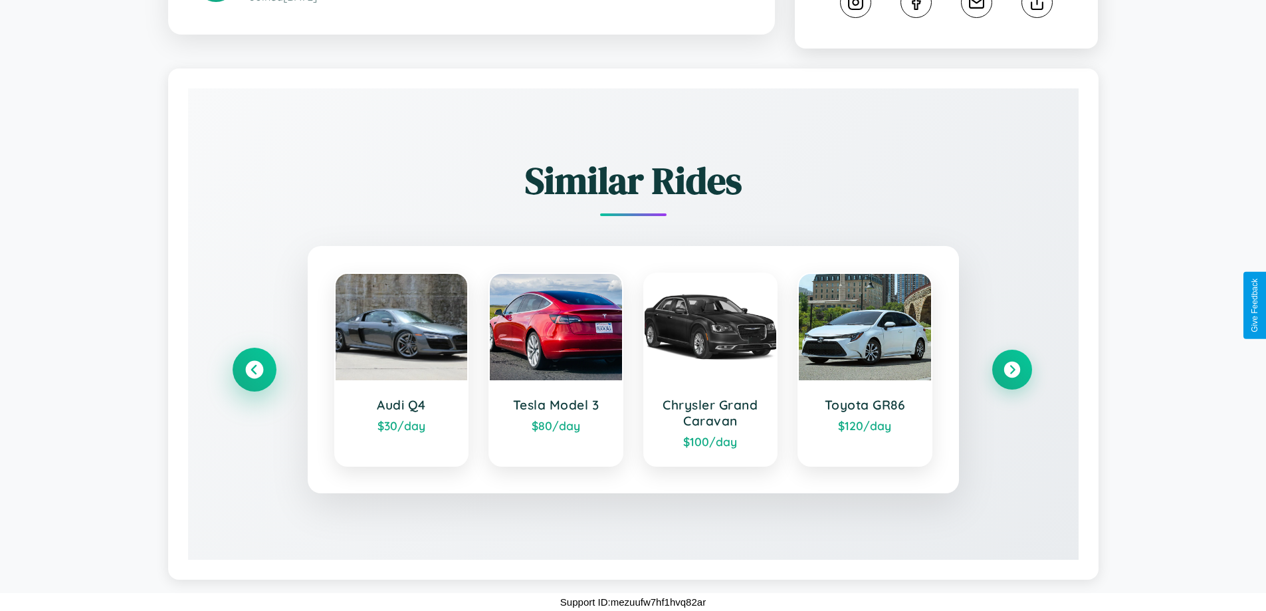
click at [254, 369] on icon at bounding box center [254, 370] width 18 height 18
